Goal: Task Accomplishment & Management: Manage account settings

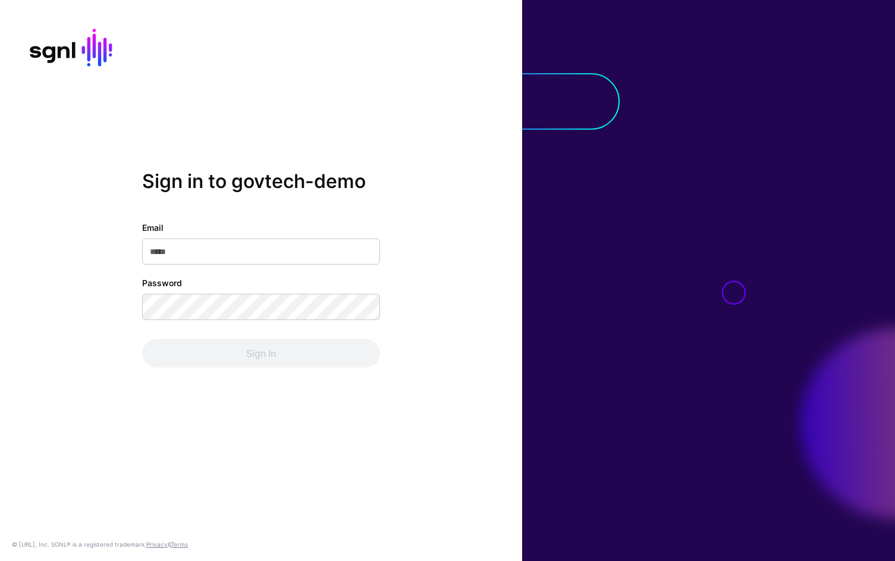
click at [429, 218] on div "Sign in to govtech-demo Email Password Sign In" at bounding box center [261, 280] width 522 height 221
click at [332, 261] on input "Email" at bounding box center [261, 251] width 238 height 26
click at [0, 560] on com-1password-button at bounding box center [0, 561] width 0 height 0
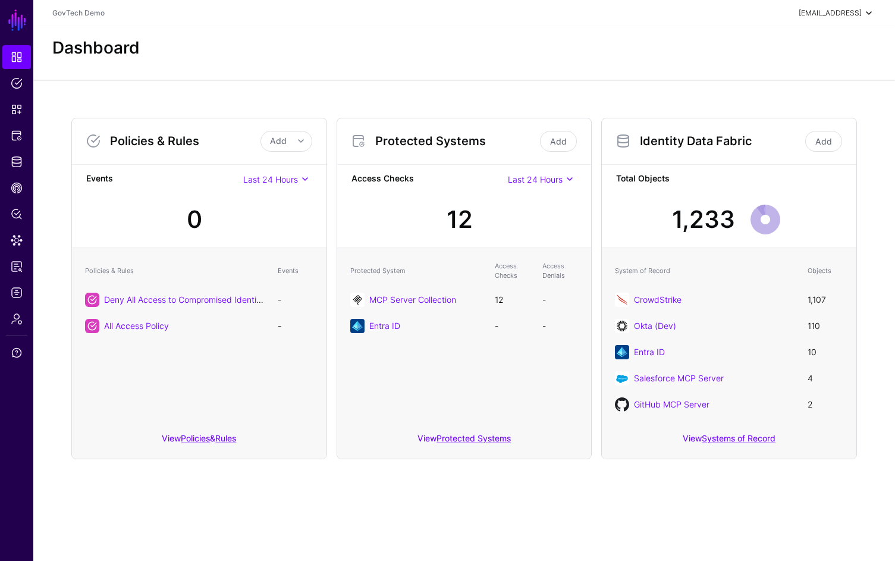
click at [842, 20] on header "GovTech Demo trace@sgnl.ai Trace Guy trace@sgnl.ai GovTech Demo Log out" at bounding box center [464, 13] width 862 height 26
click at [842, 15] on div "trace@sgnl.ai" at bounding box center [830, 13] width 63 height 11
click at [813, 101] on div "Log out" at bounding box center [810, 104] width 113 height 12
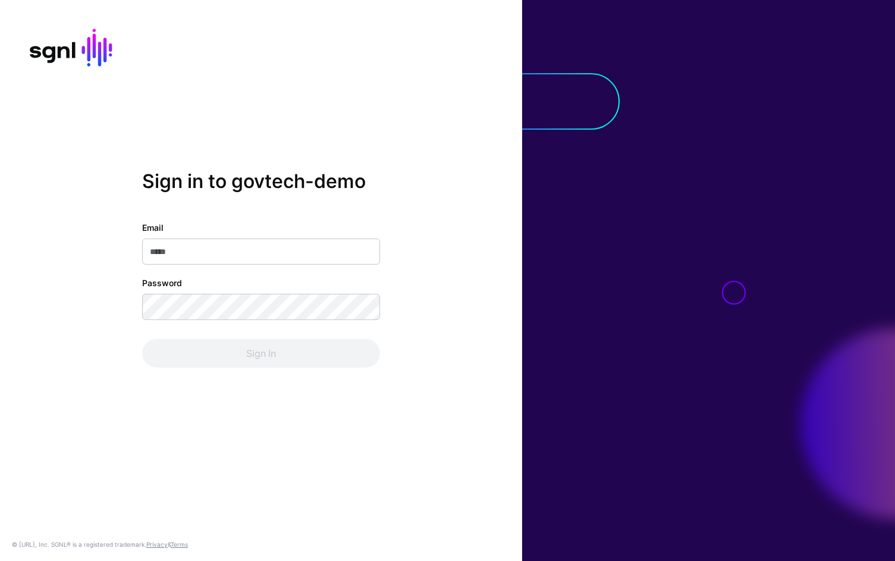
click at [432, 212] on div "Sign in to govtech-demo Email Password Sign In" at bounding box center [261, 280] width 522 height 221
click at [306, 259] on input "Email" at bounding box center [261, 251] width 238 height 26
type input "**********"
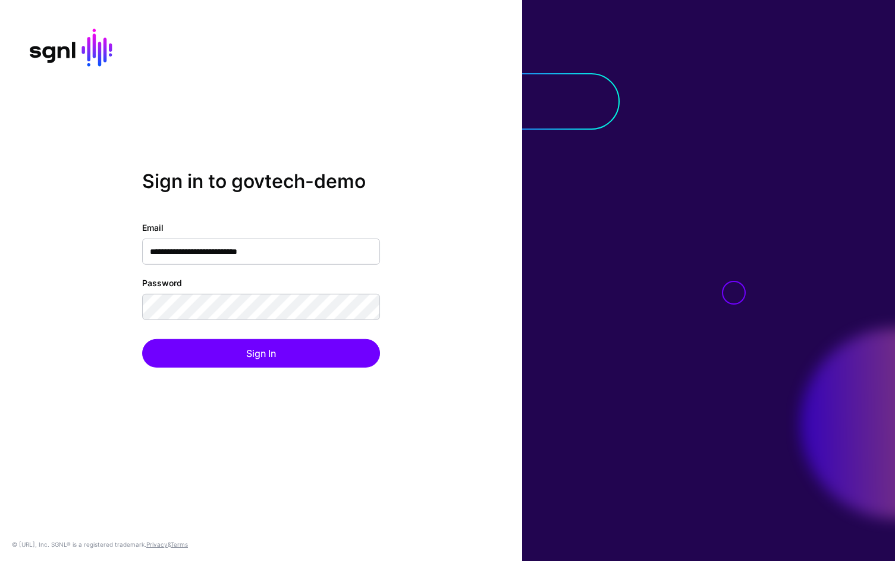
click at [473, 201] on div "**********" at bounding box center [261, 280] width 522 height 221
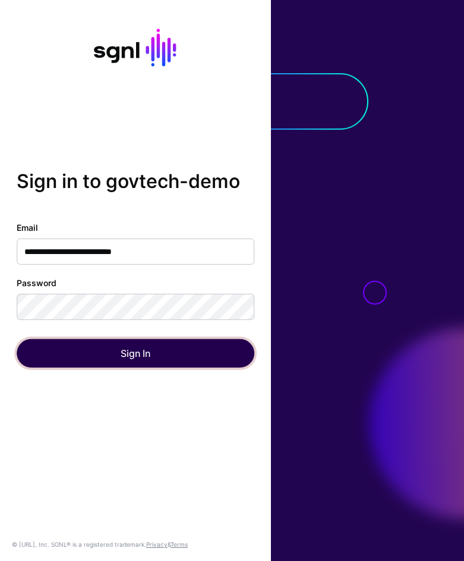
click at [205, 360] on button "Sign In" at bounding box center [136, 353] width 238 height 29
